Goal: Information Seeking & Learning: Find specific fact

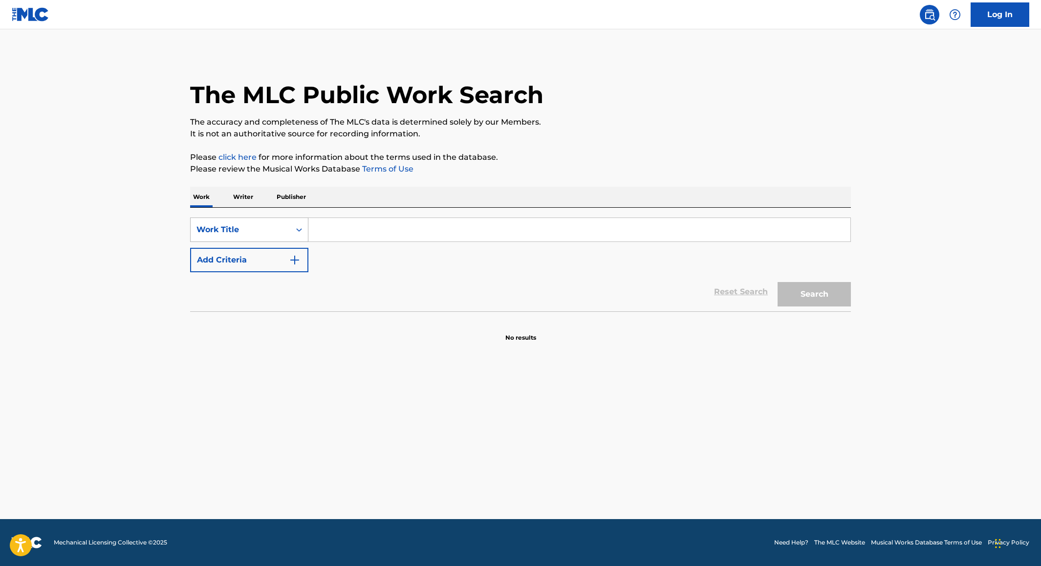
drag, startPoint x: 300, startPoint y: 224, endPoint x: 296, endPoint y: 228, distance: 5.6
click at [299, 224] on div "Search Form" at bounding box center [299, 230] width 18 height 18
click at [287, 247] on div "MLC Song Code" at bounding box center [249, 254] width 117 height 24
click at [319, 232] on input "Search Form" at bounding box center [579, 229] width 542 height 23
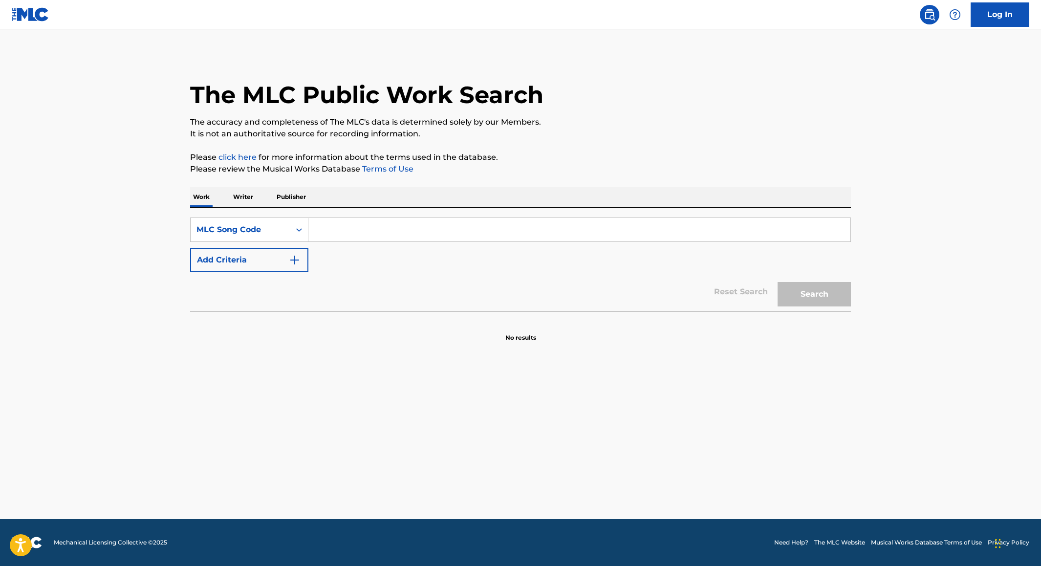
paste input "LT4GFD"
type input "LT4GFD"
click at [811, 302] on button "Search" at bounding box center [813, 294] width 73 height 24
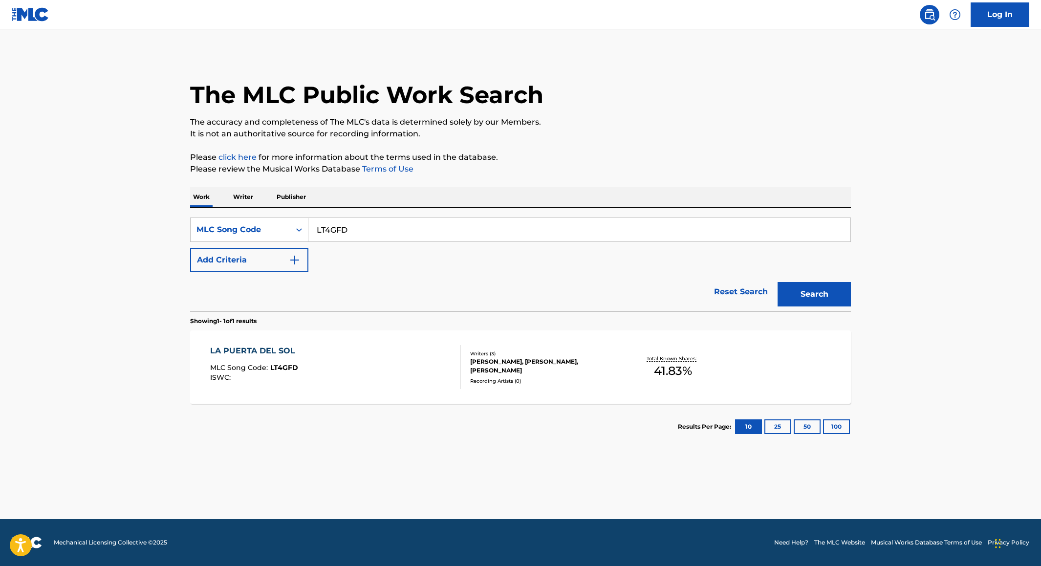
click at [415, 367] on div "LA PUERTA DEL SOL MLC Song Code : LT4GFD ISWC :" at bounding box center [335, 367] width 251 height 44
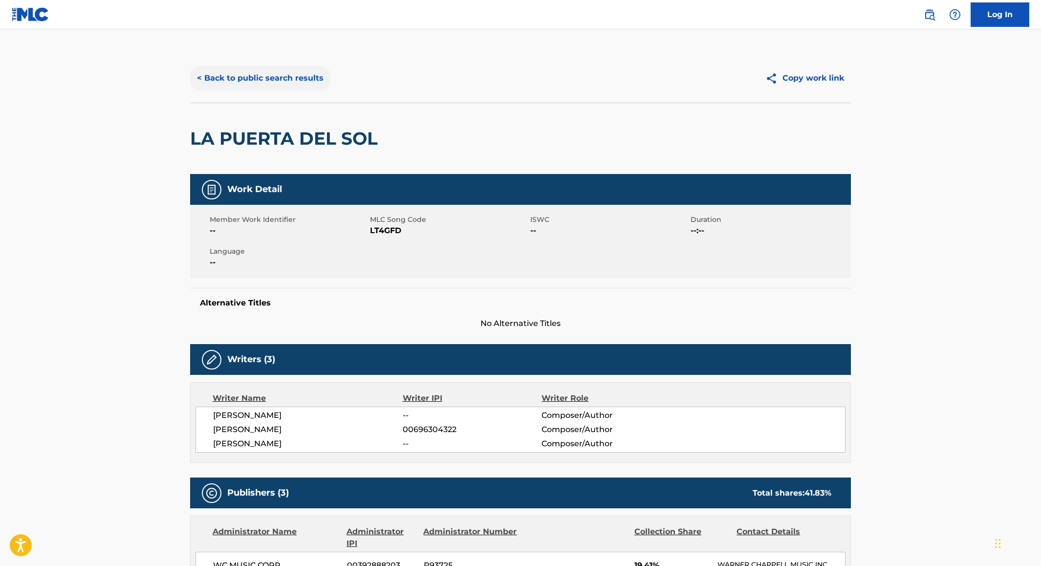
click at [274, 87] on button "< Back to public search results" at bounding box center [260, 78] width 140 height 24
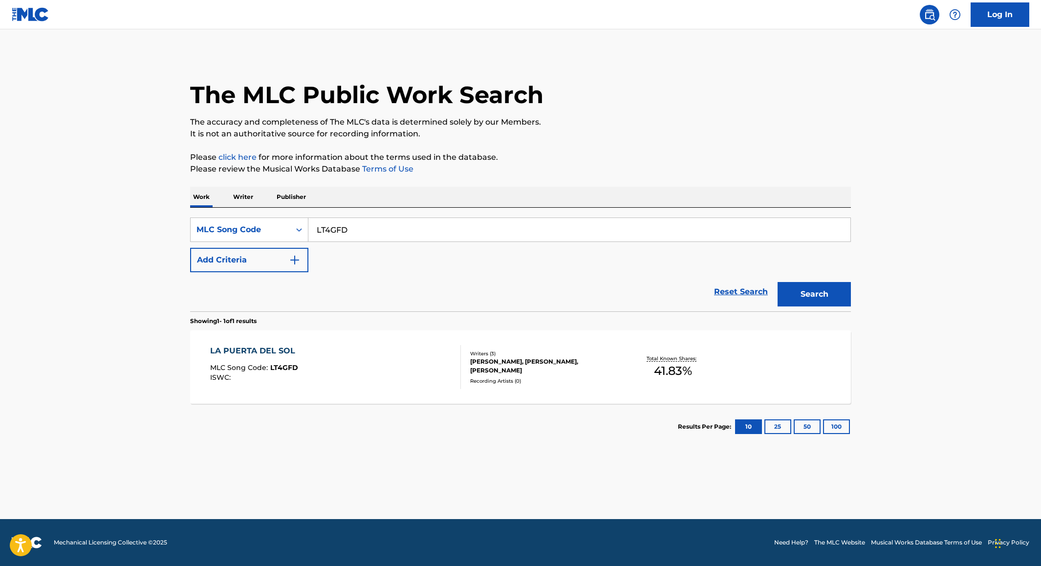
drag, startPoint x: 346, startPoint y: 226, endPoint x: 318, endPoint y: 225, distance: 27.9
click at [318, 225] on input "LT4GFD" at bounding box center [579, 229] width 542 height 23
paste input "PM93KE"
type input "PM93KE"
click at [777, 282] on button "Search" at bounding box center [813, 294] width 73 height 24
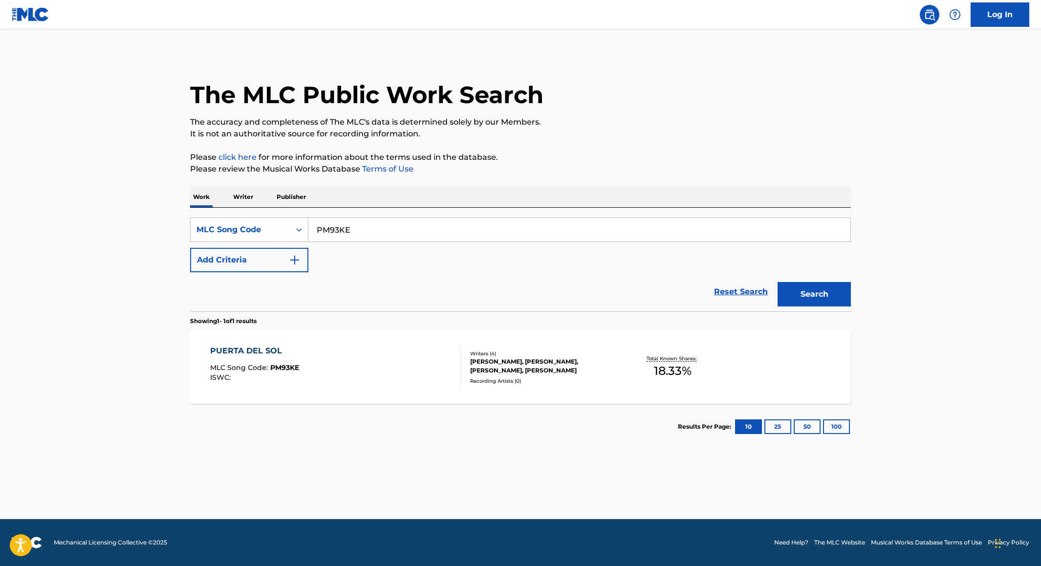
click at [401, 353] on div "PUERTA DEL SOL MLC Song Code : PM93KE ISWC :" at bounding box center [335, 367] width 251 height 44
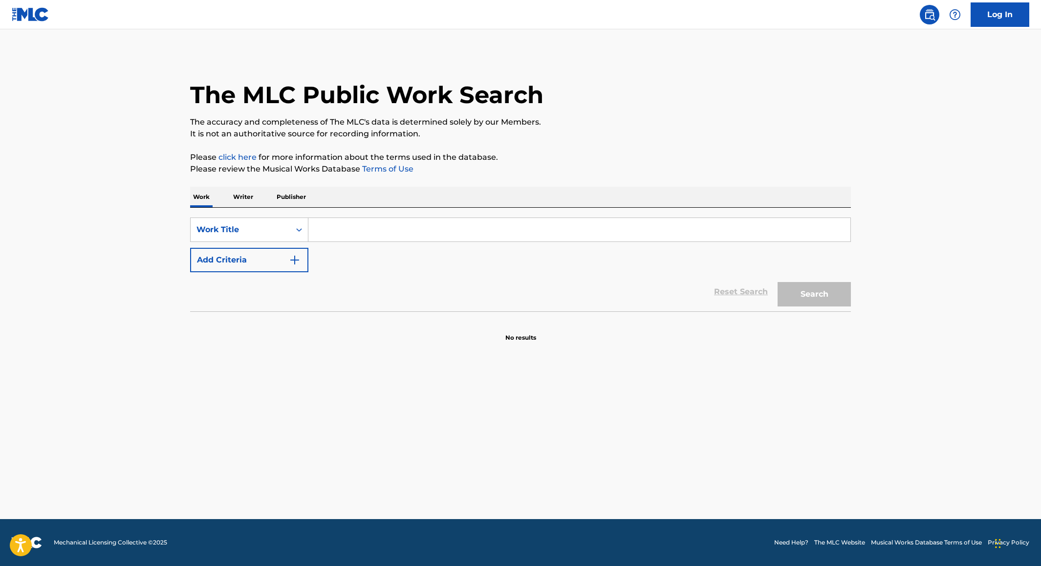
click at [300, 200] on p "Publisher" at bounding box center [291, 197] width 35 height 21
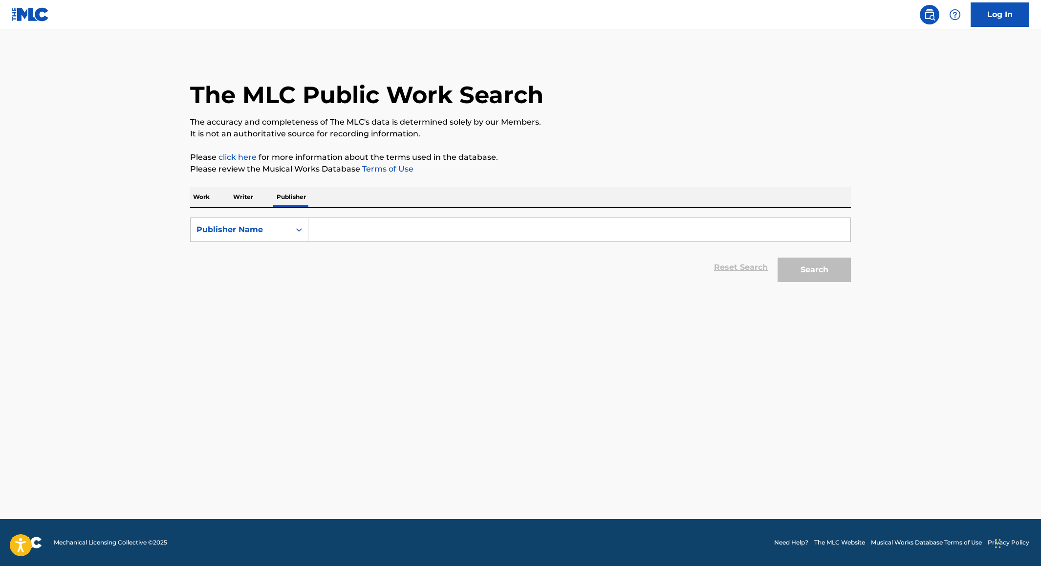
click at [197, 195] on p "Work" at bounding box center [201, 197] width 22 height 21
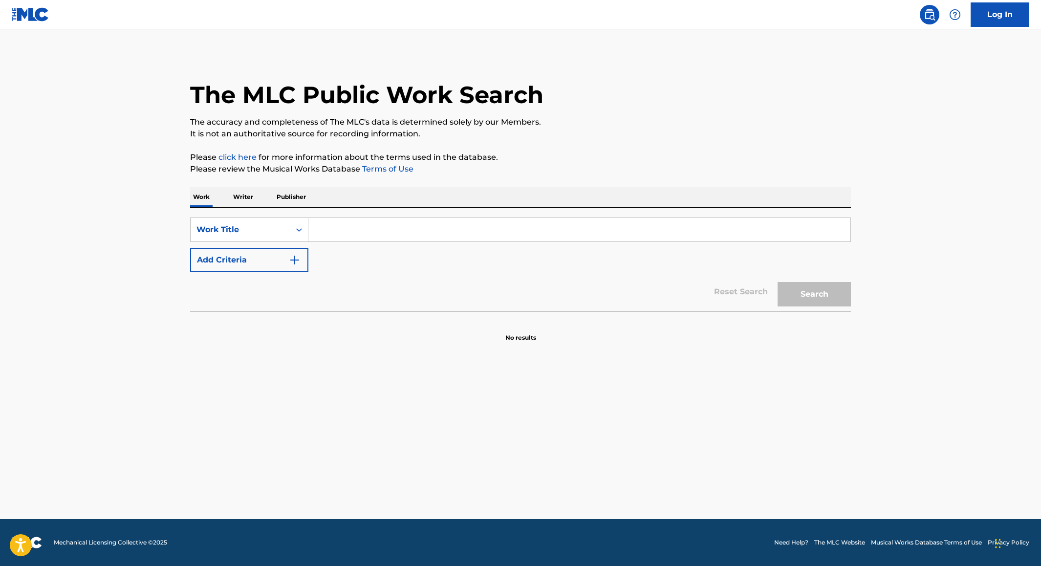
click at [328, 232] on input "Search Form" at bounding box center [579, 229] width 542 height 23
type input "puerta de sol"
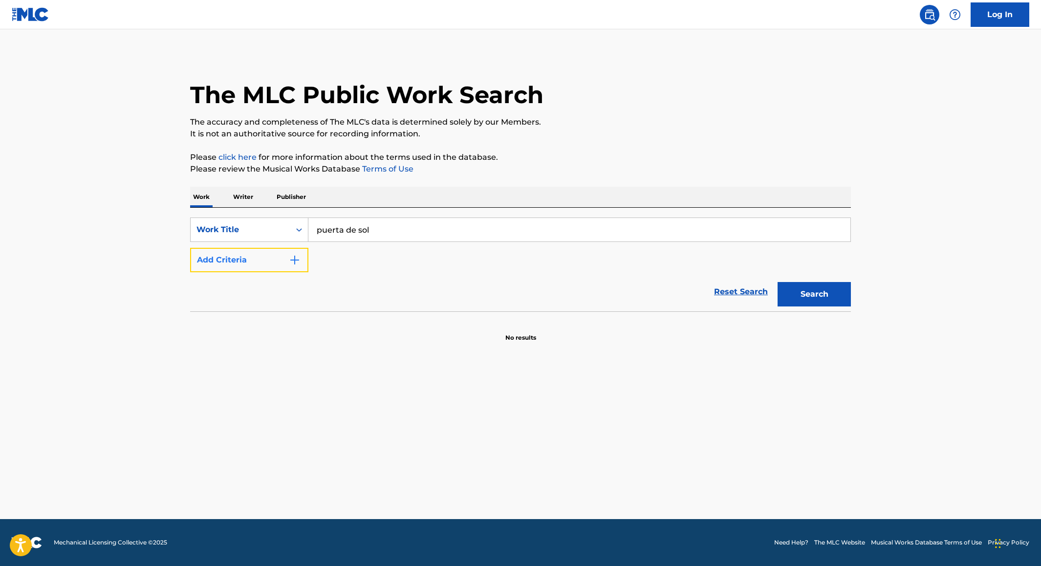
click at [290, 261] on img "Search Form" at bounding box center [295, 260] width 12 height 12
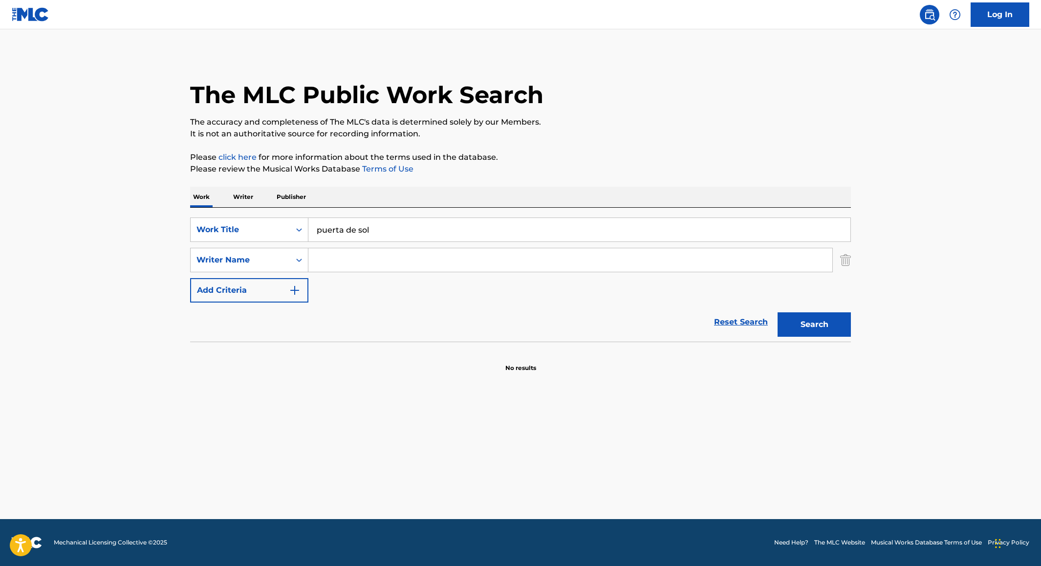
click at [338, 261] on input "Search Form" at bounding box center [570, 259] width 524 height 23
